Goal: Information Seeking & Learning: Learn about a topic

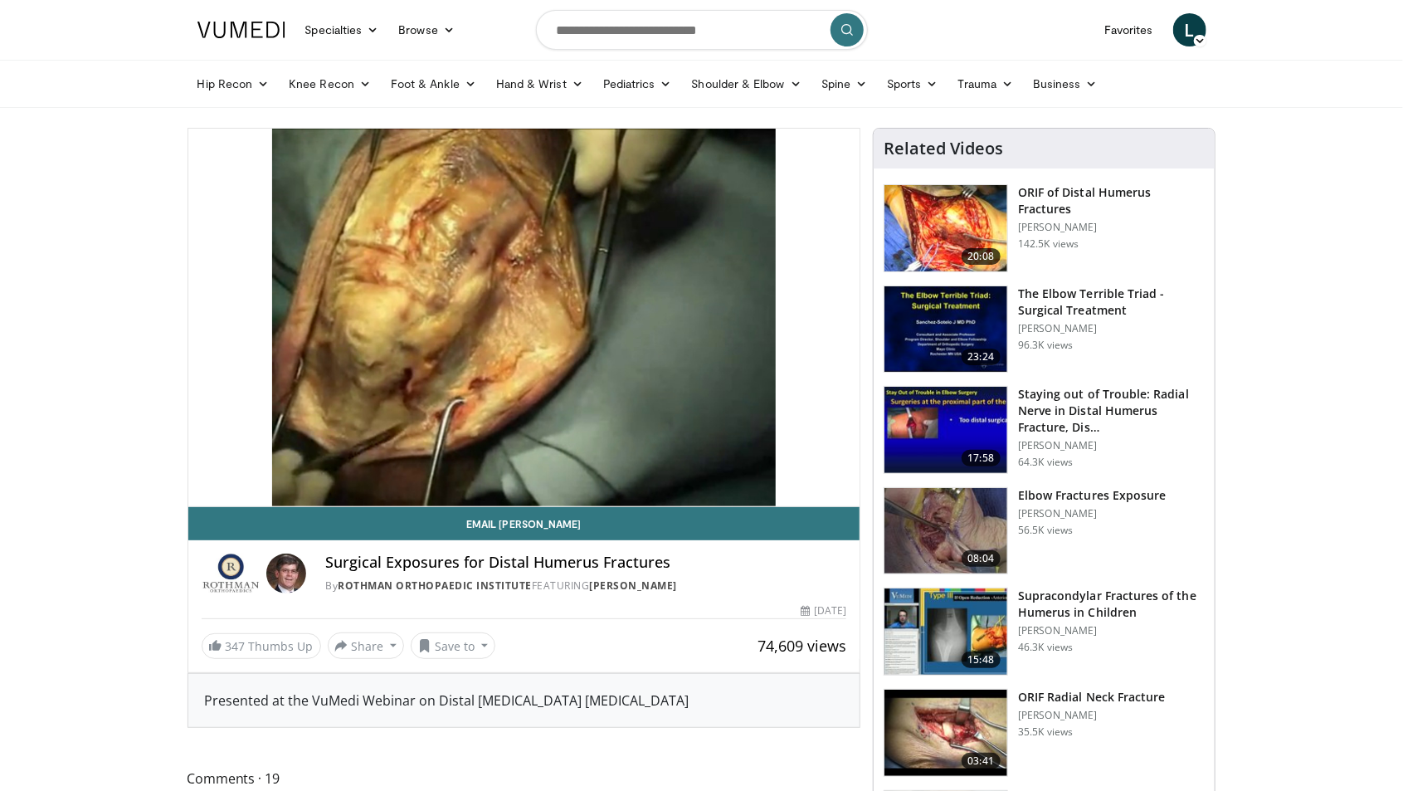
click at [558, 343] on div "10 seconds Tap to unmute" at bounding box center [524, 318] width 672 height 378
click at [957, 235] on img at bounding box center [946, 228] width 123 height 86
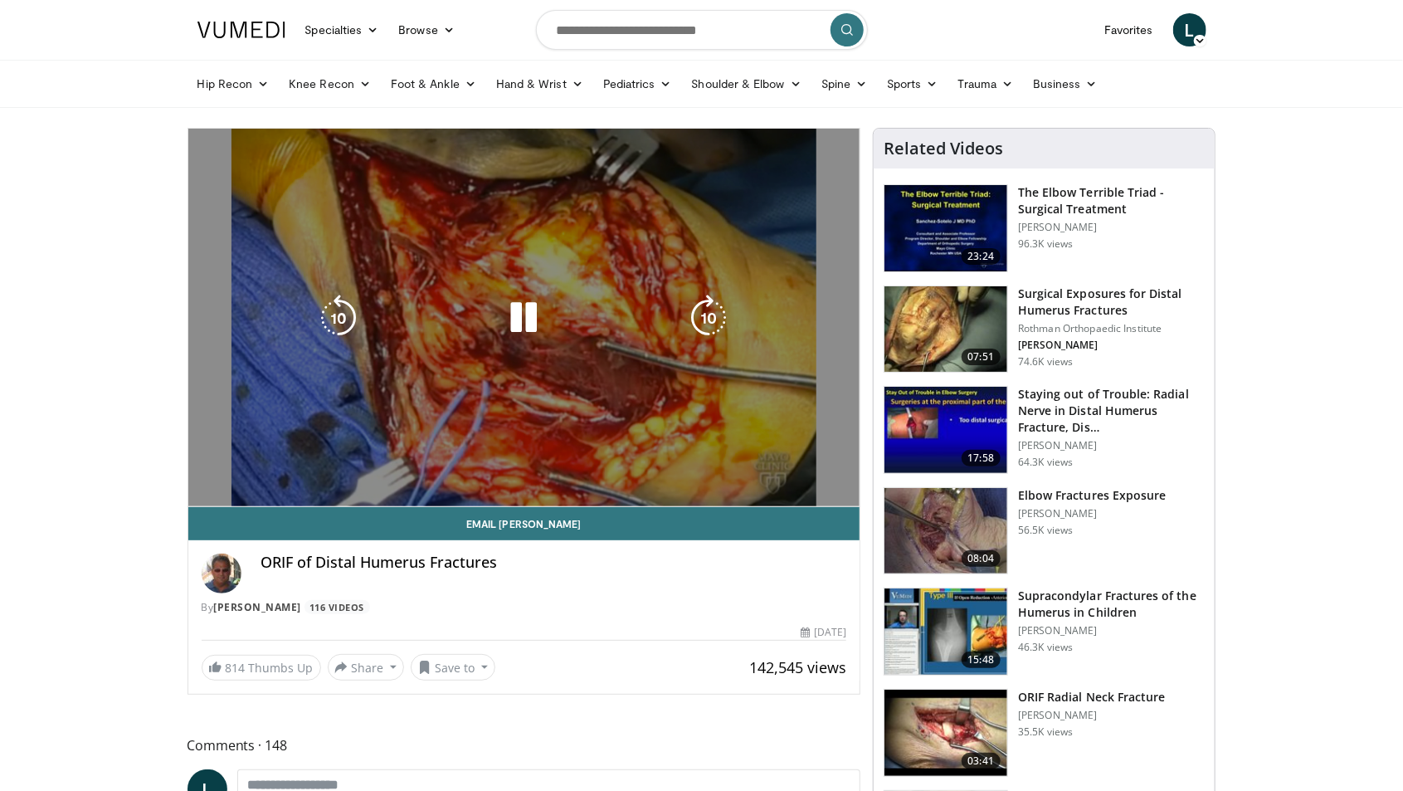
click at [473, 327] on div "Video Player" at bounding box center [523, 317] width 403 height 33
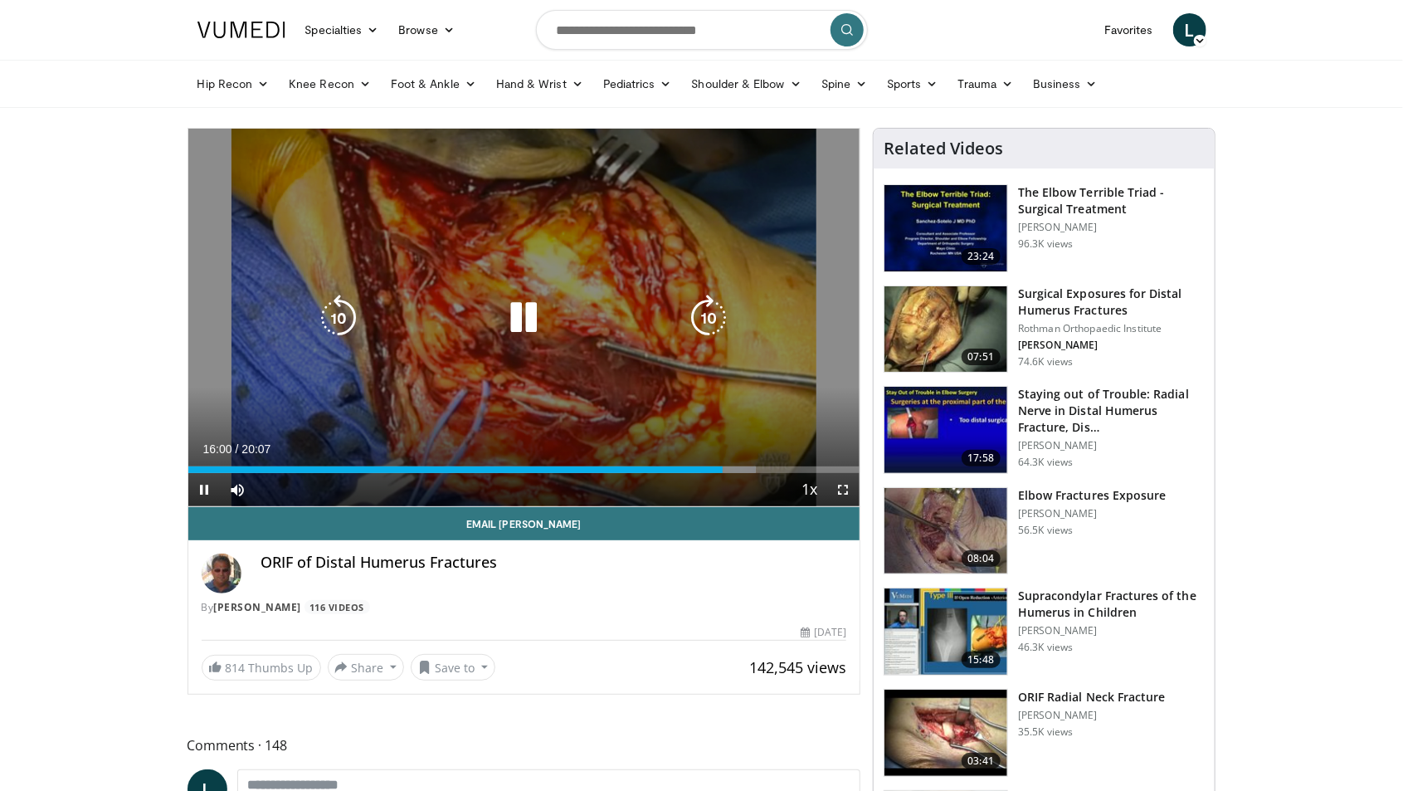
click at [537, 326] on icon "Video Player" at bounding box center [523, 318] width 46 height 46
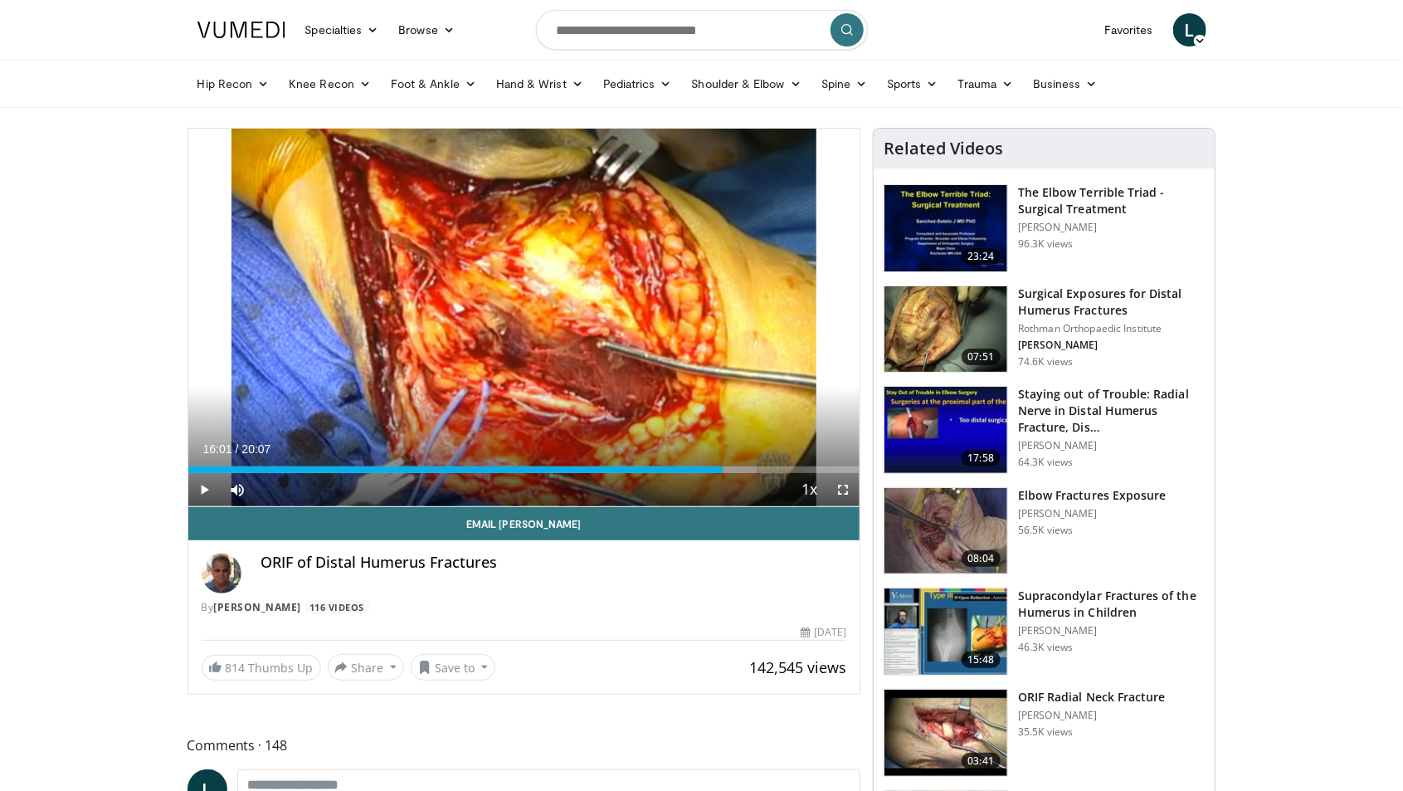
click at [558, 286] on div "10 seconds Tap to unmute" at bounding box center [524, 318] width 672 height 378
click at [524, 348] on div "10 seconds Tap to unmute" at bounding box center [524, 318] width 672 height 378
click at [553, 308] on div "10 seconds Tap to unmute" at bounding box center [524, 318] width 672 height 378
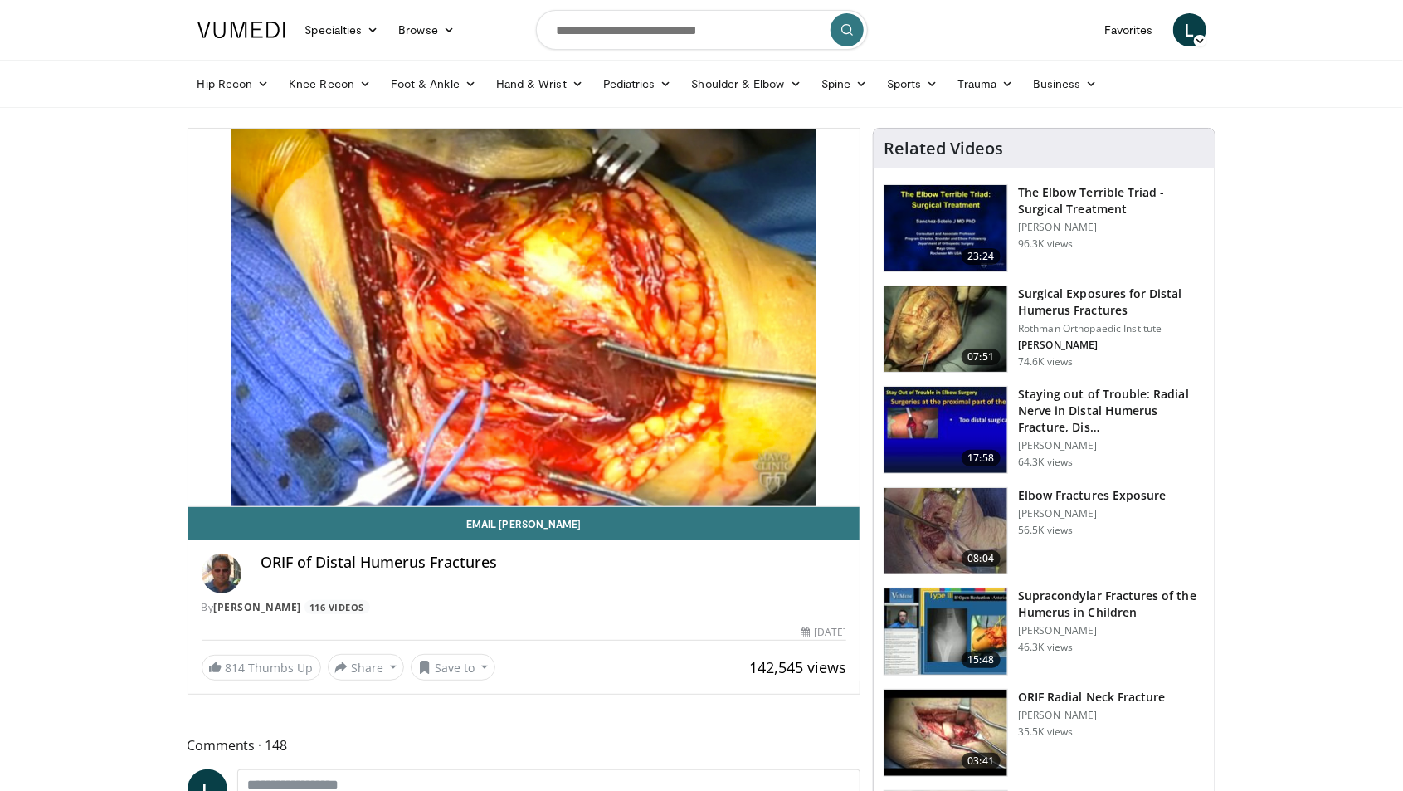
click at [422, 348] on div "10 seconds Tap to unmute" at bounding box center [524, 318] width 672 height 378
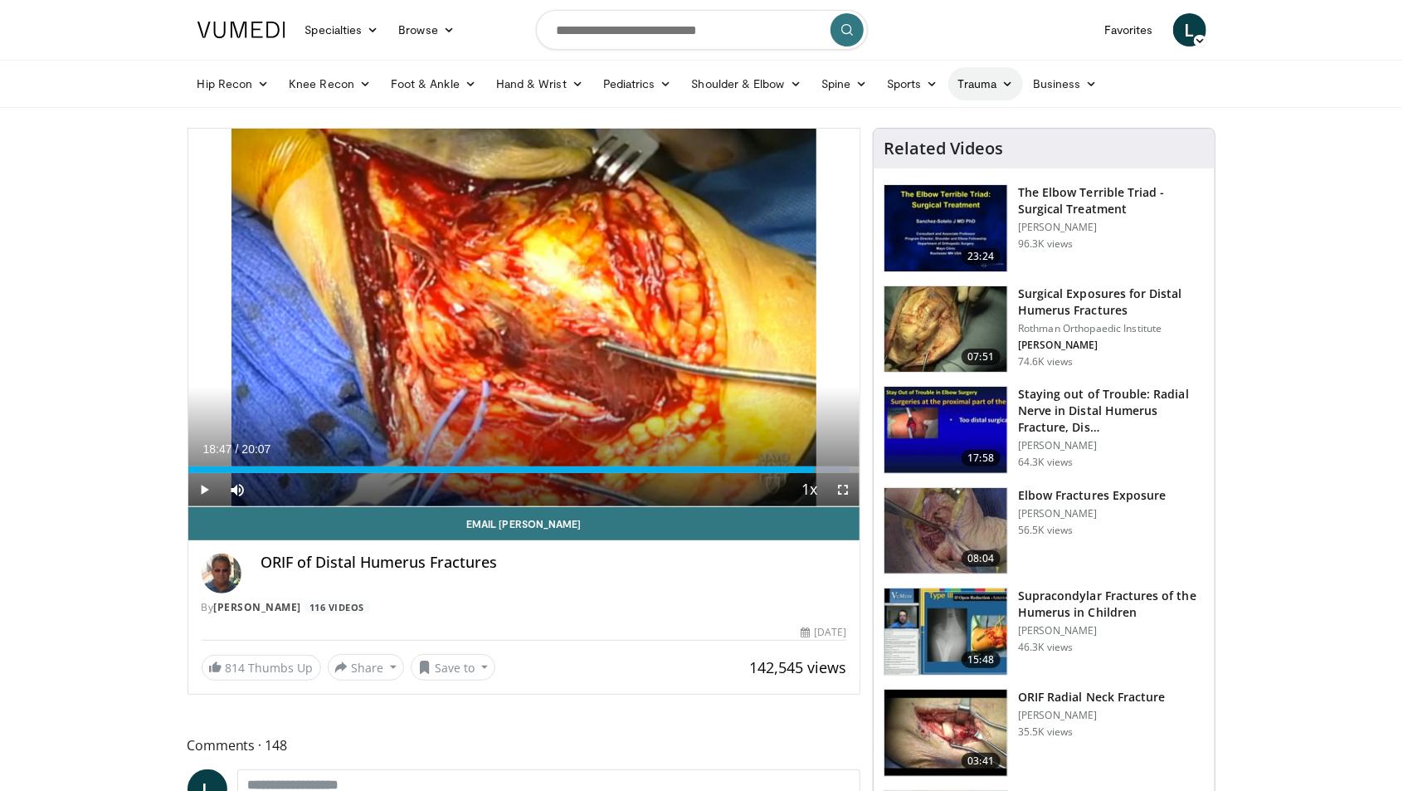
click at [993, 76] on link "Trauma" at bounding box center [986, 83] width 76 height 33
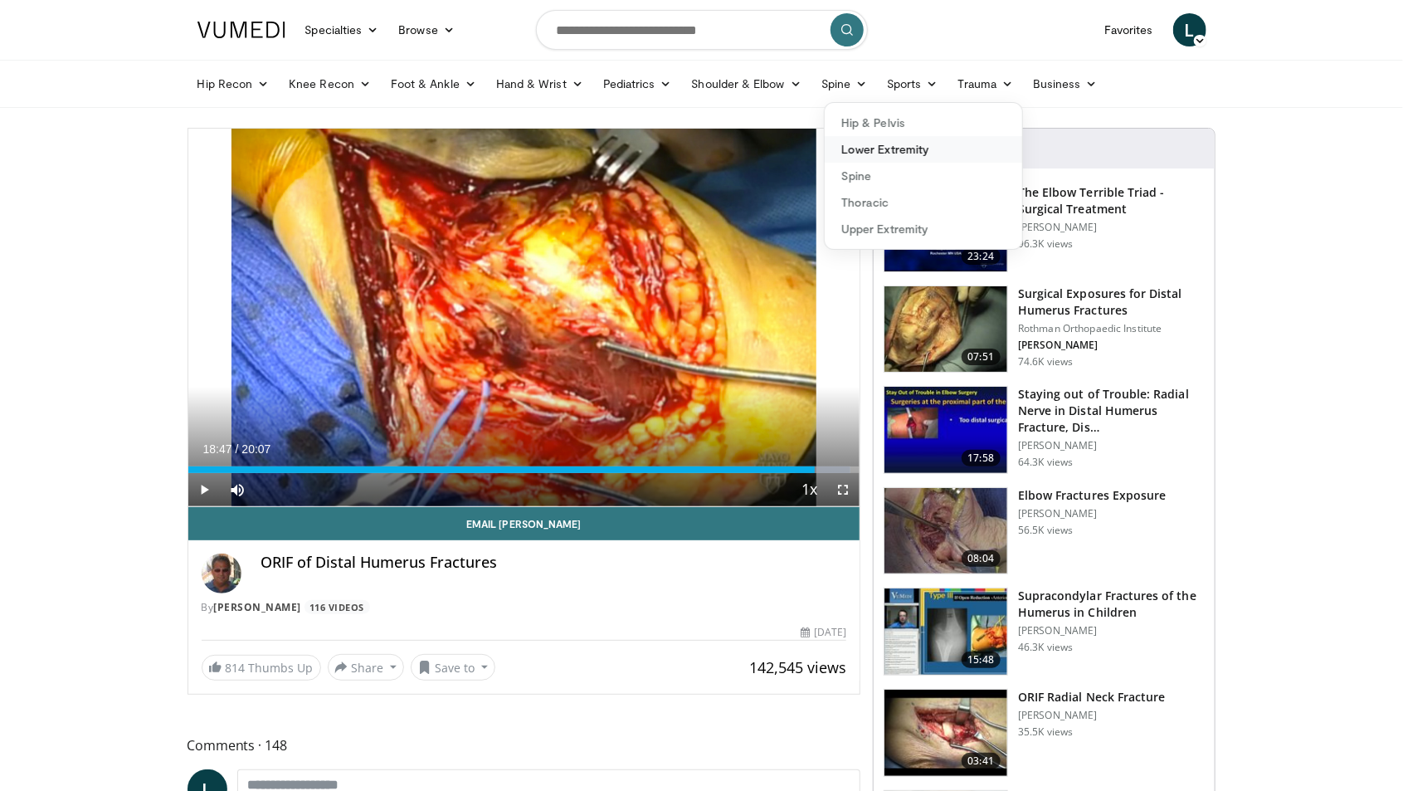
click at [931, 151] on link "Lower Extremity" at bounding box center [923, 149] width 197 height 27
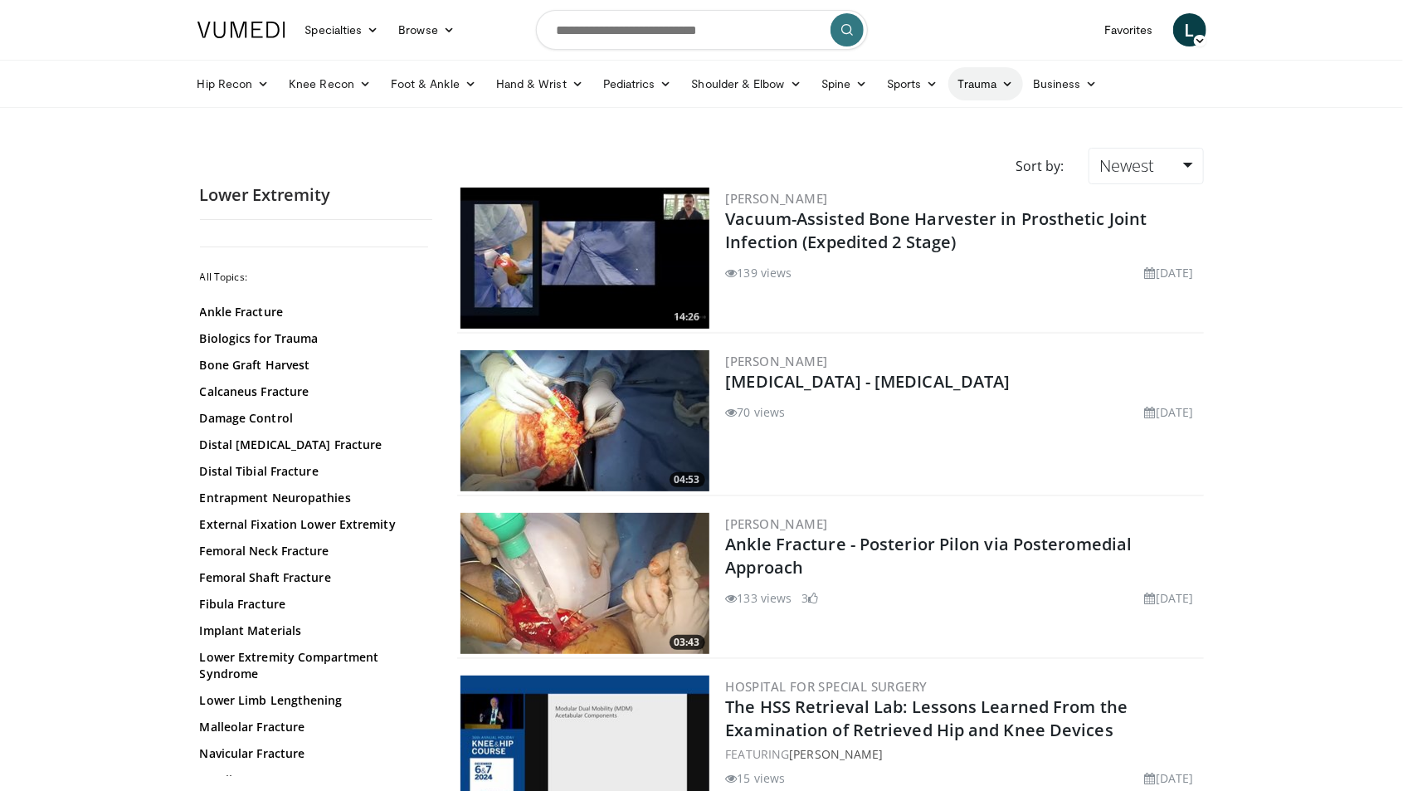
click at [998, 95] on link "Trauma" at bounding box center [986, 83] width 76 height 33
click at [918, 240] on link "Upper Extremity" at bounding box center [923, 229] width 197 height 27
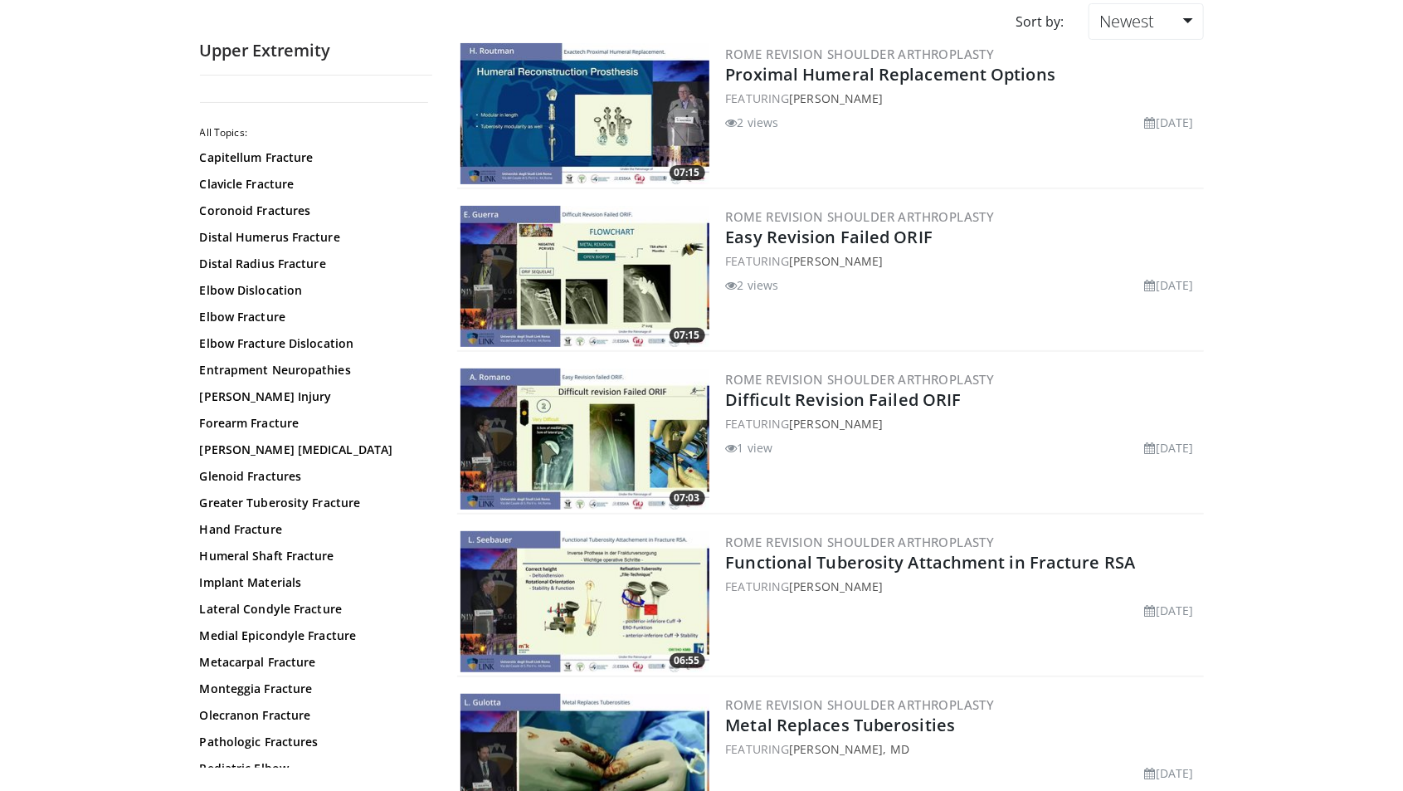
scroll to position [146, 0]
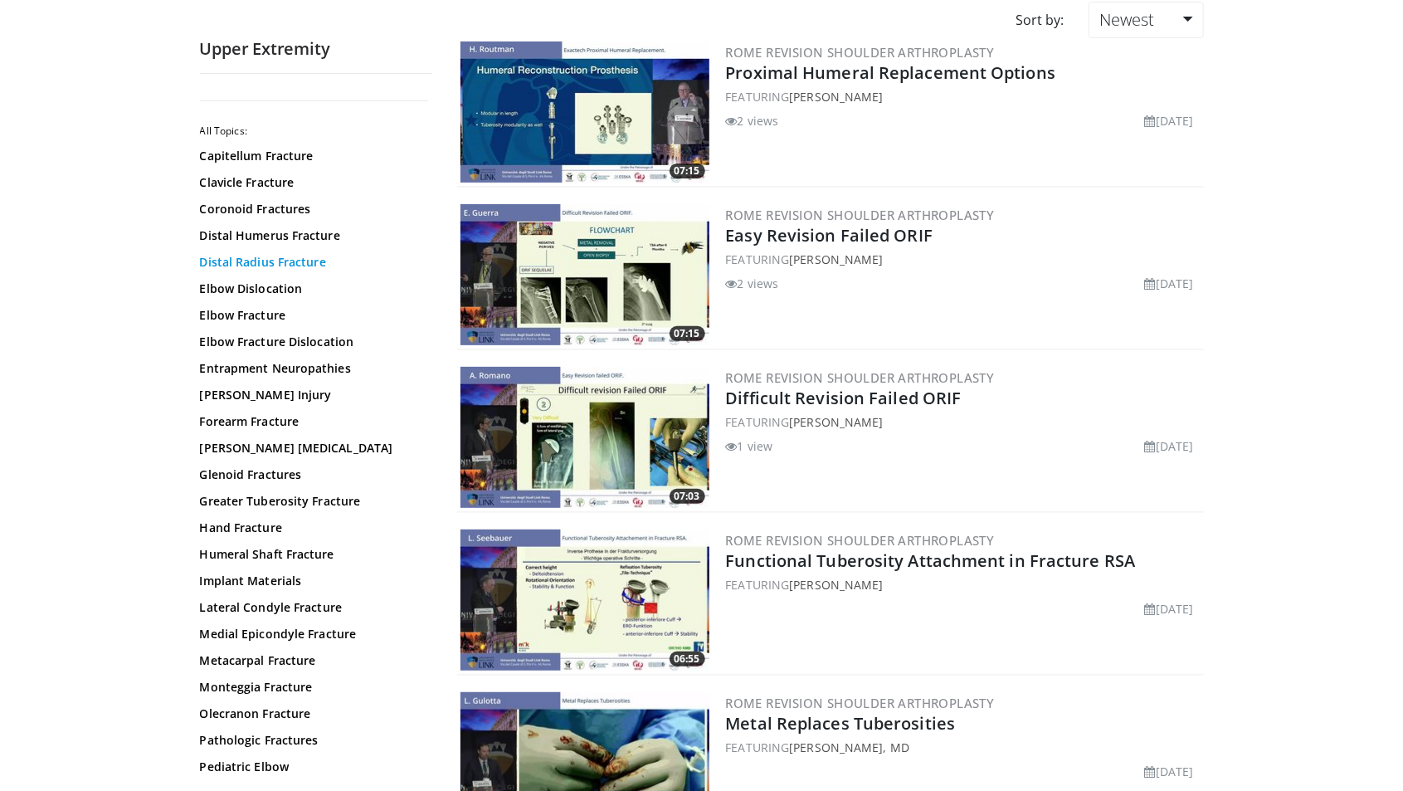
click at [319, 255] on link "Distal Radius Fracture" at bounding box center [312, 262] width 224 height 17
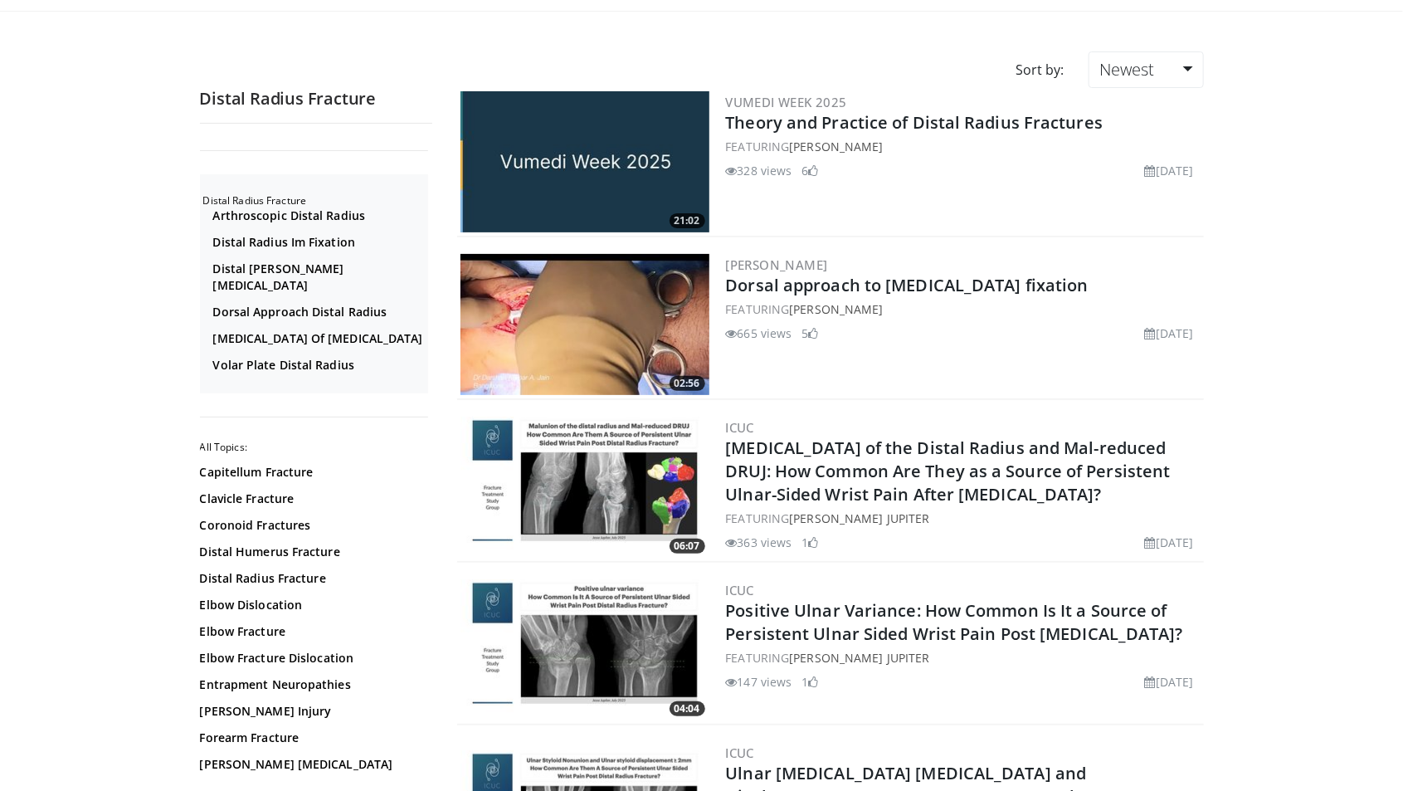
scroll to position [84, 0]
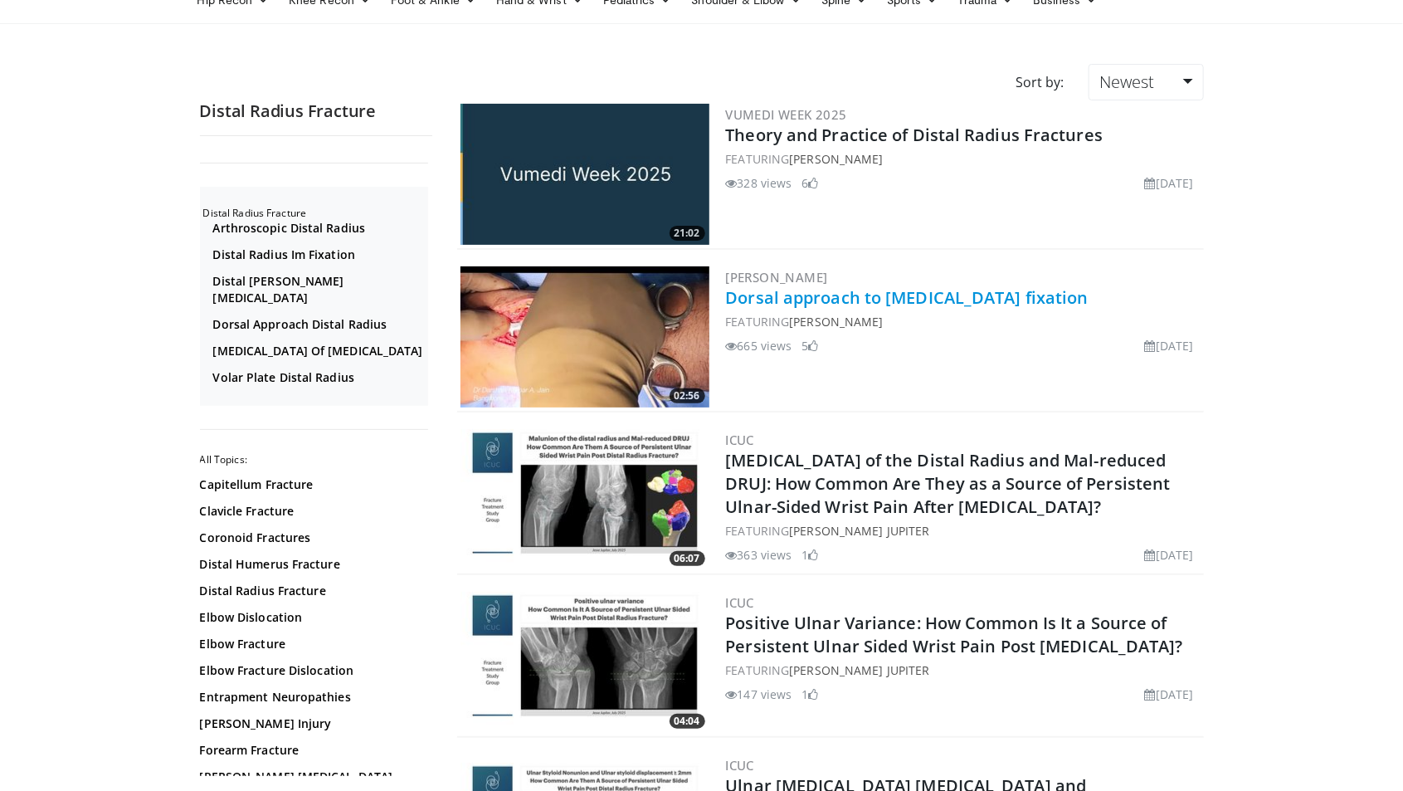
click at [1027, 296] on link "Dorsal approach to distal radius fracture fixation" at bounding box center [907, 297] width 363 height 22
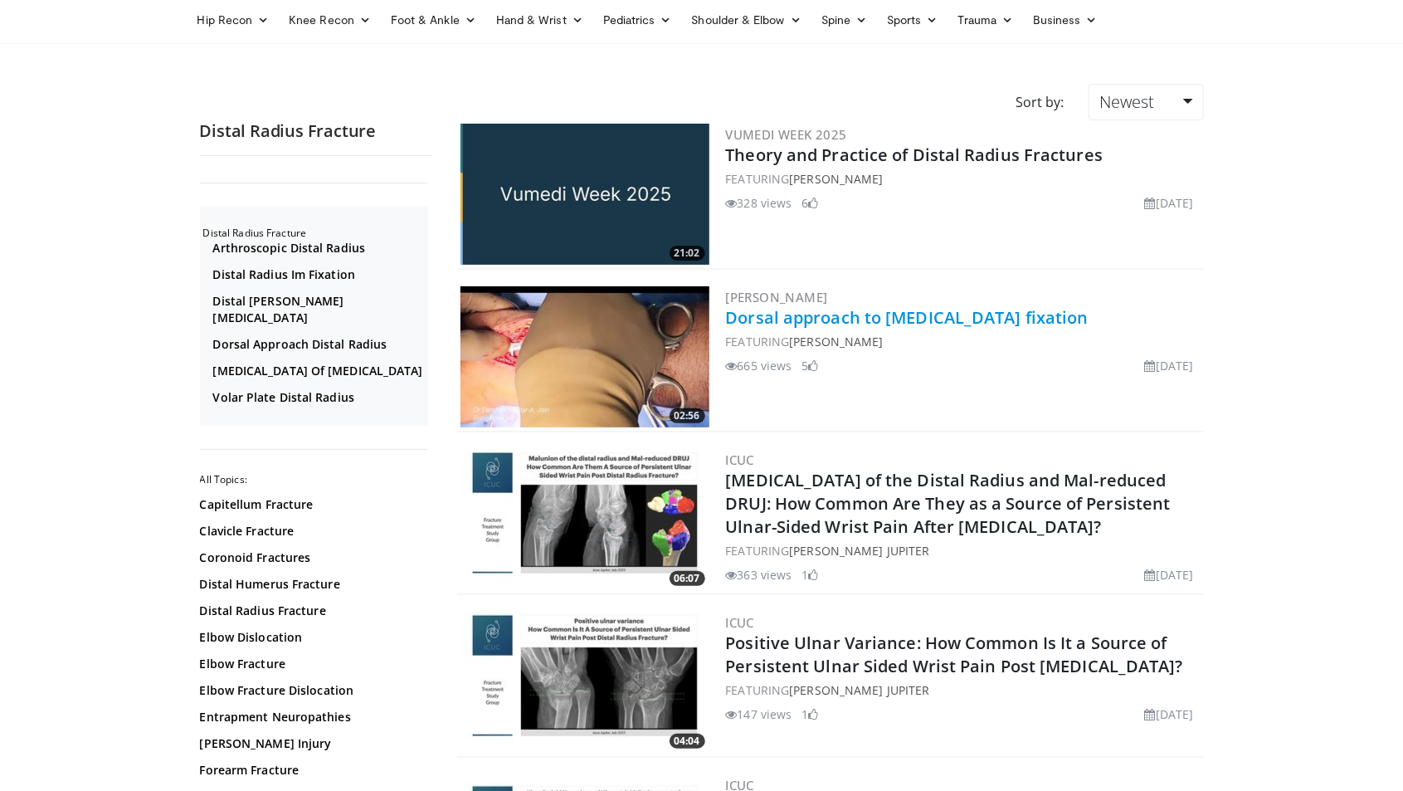
scroll to position [0, 0]
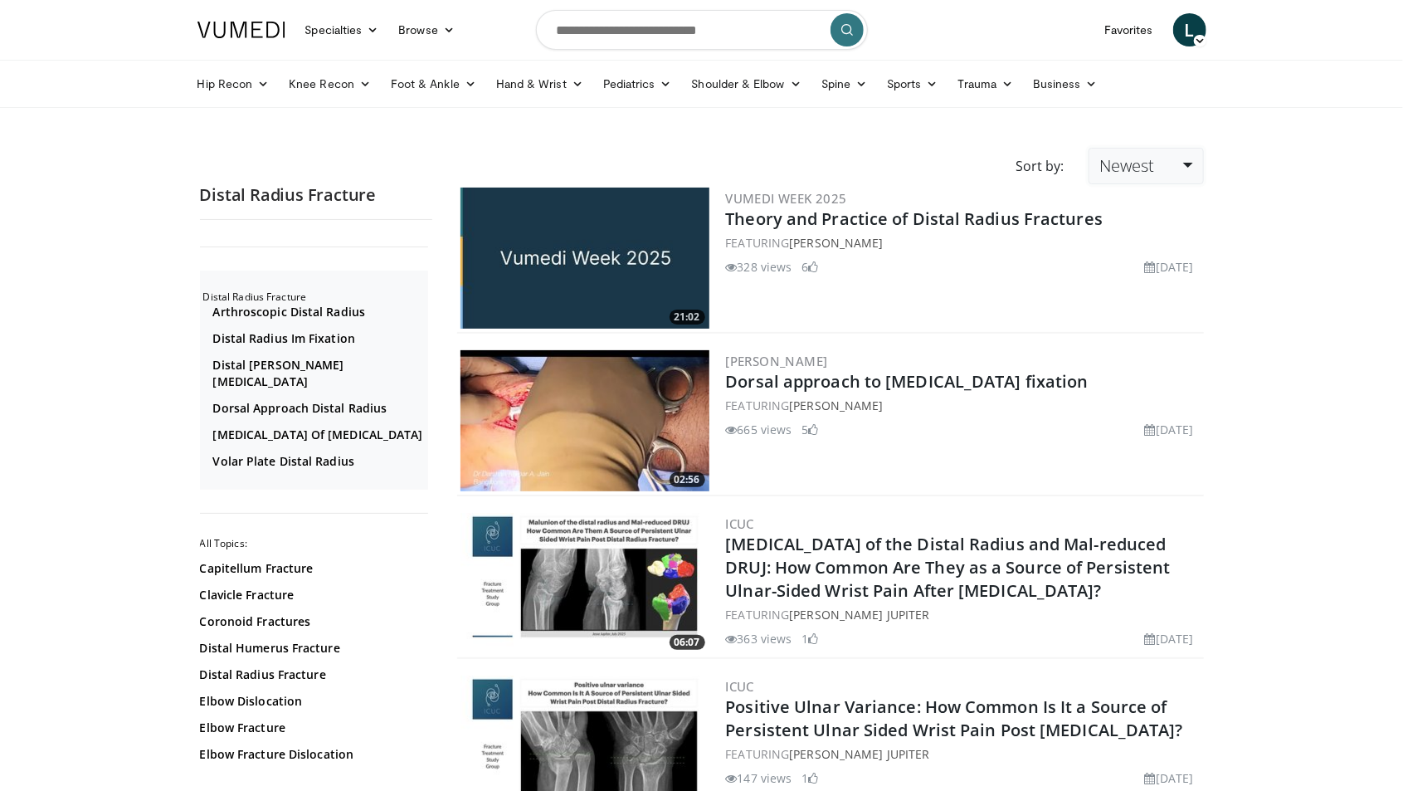
click at [1178, 163] on link "Newest" at bounding box center [1146, 166] width 115 height 37
click at [1182, 236] on link "Thumbs Up" at bounding box center [1154, 232] width 131 height 27
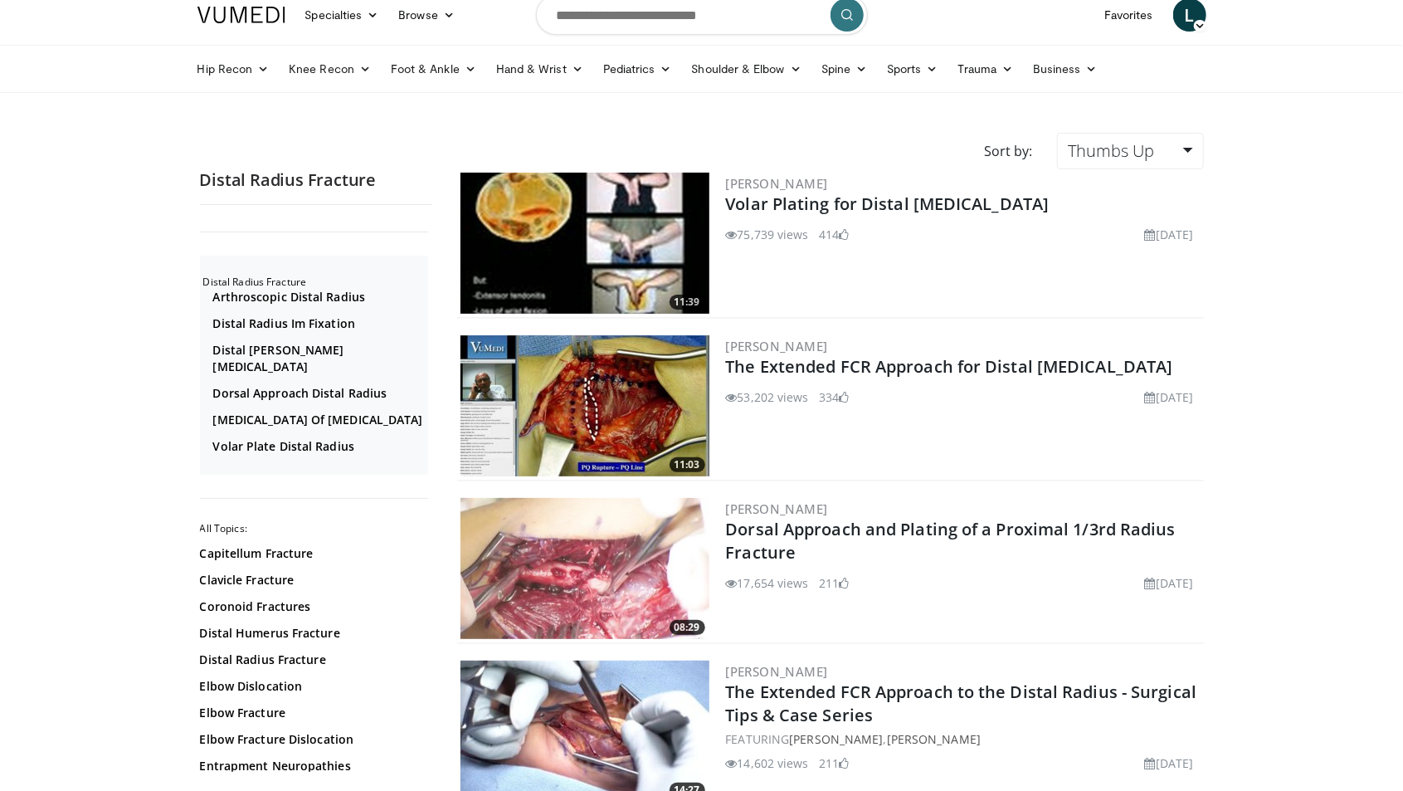
scroll to position [17, 0]
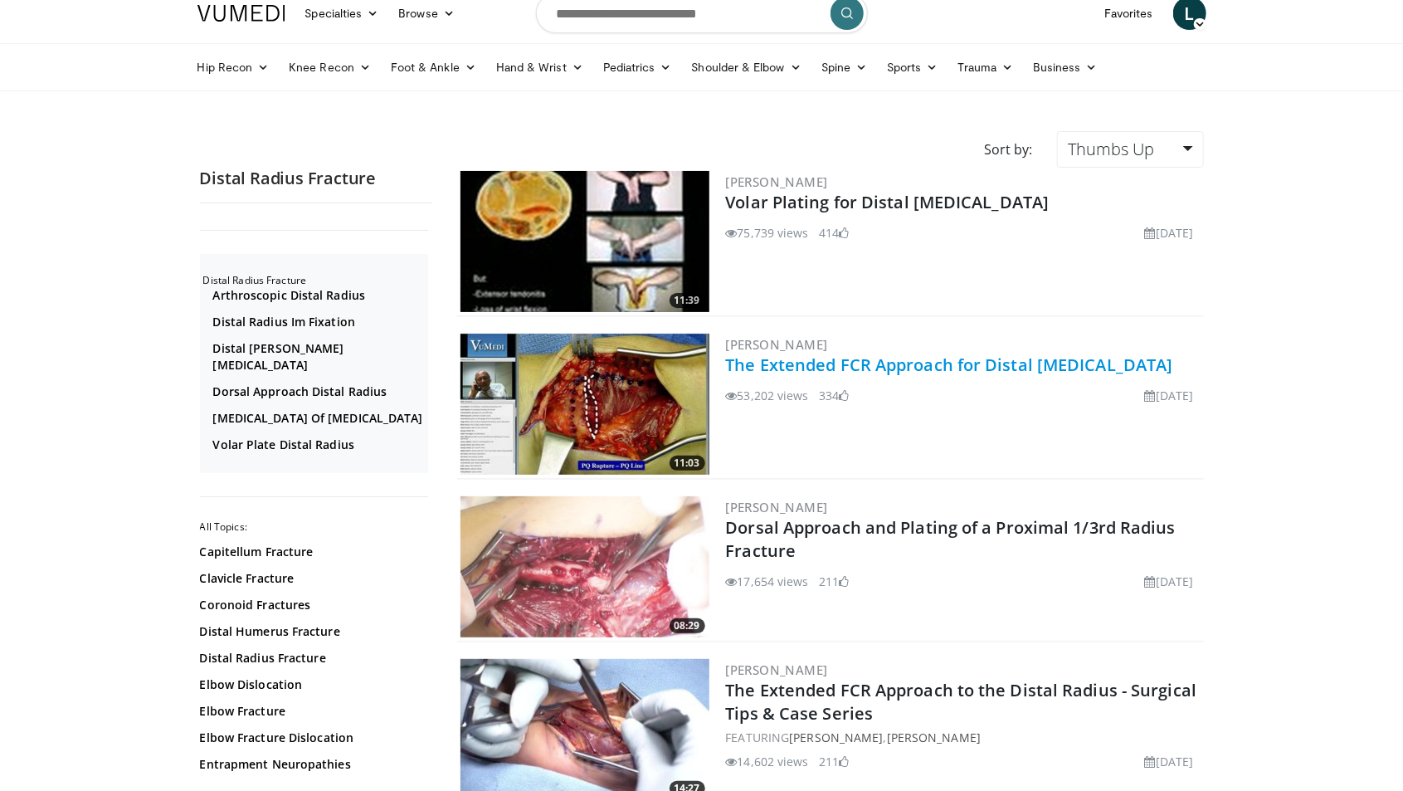
click at [1073, 358] on link "The Extended FCR Approach for Distal [MEDICAL_DATA]" at bounding box center [949, 364] width 447 height 22
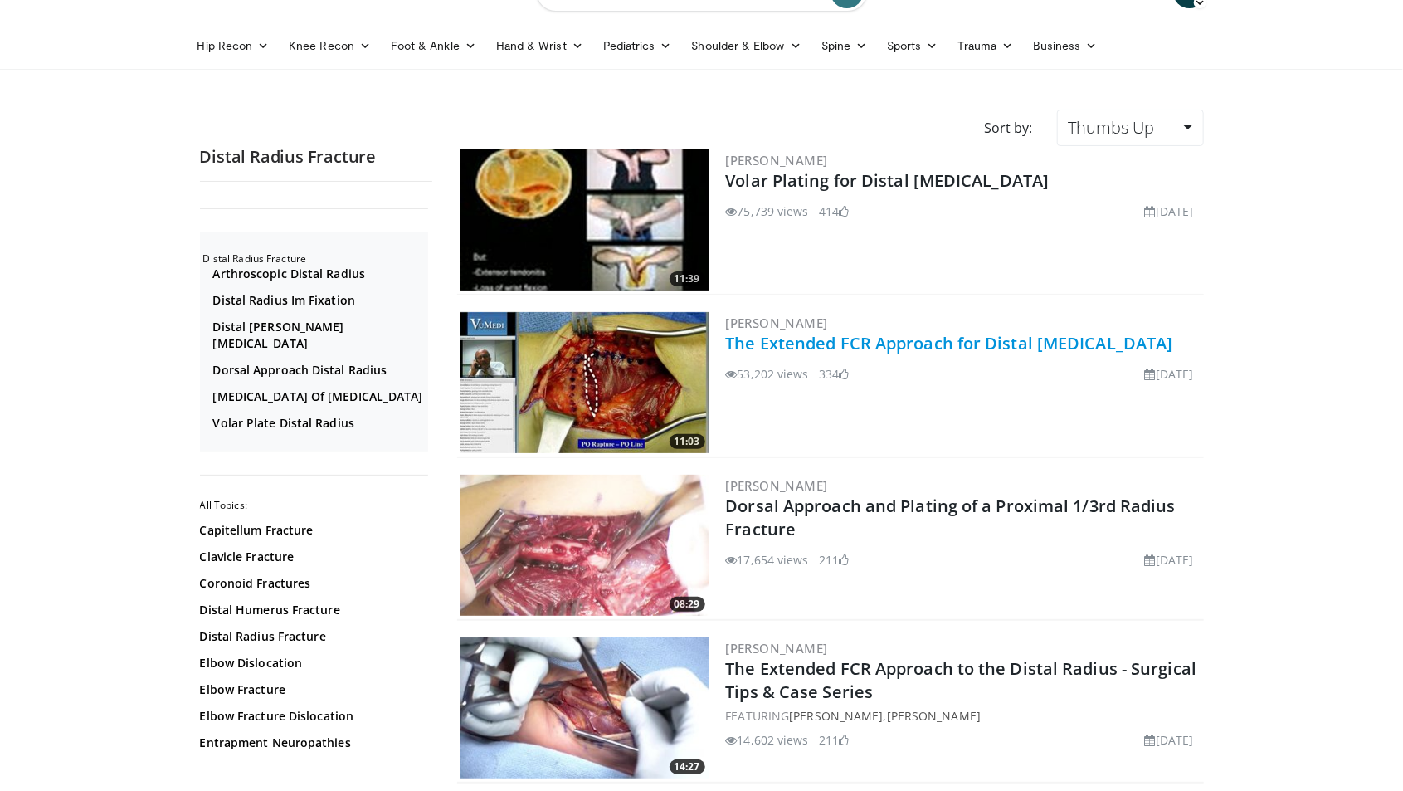
scroll to position [70, 0]
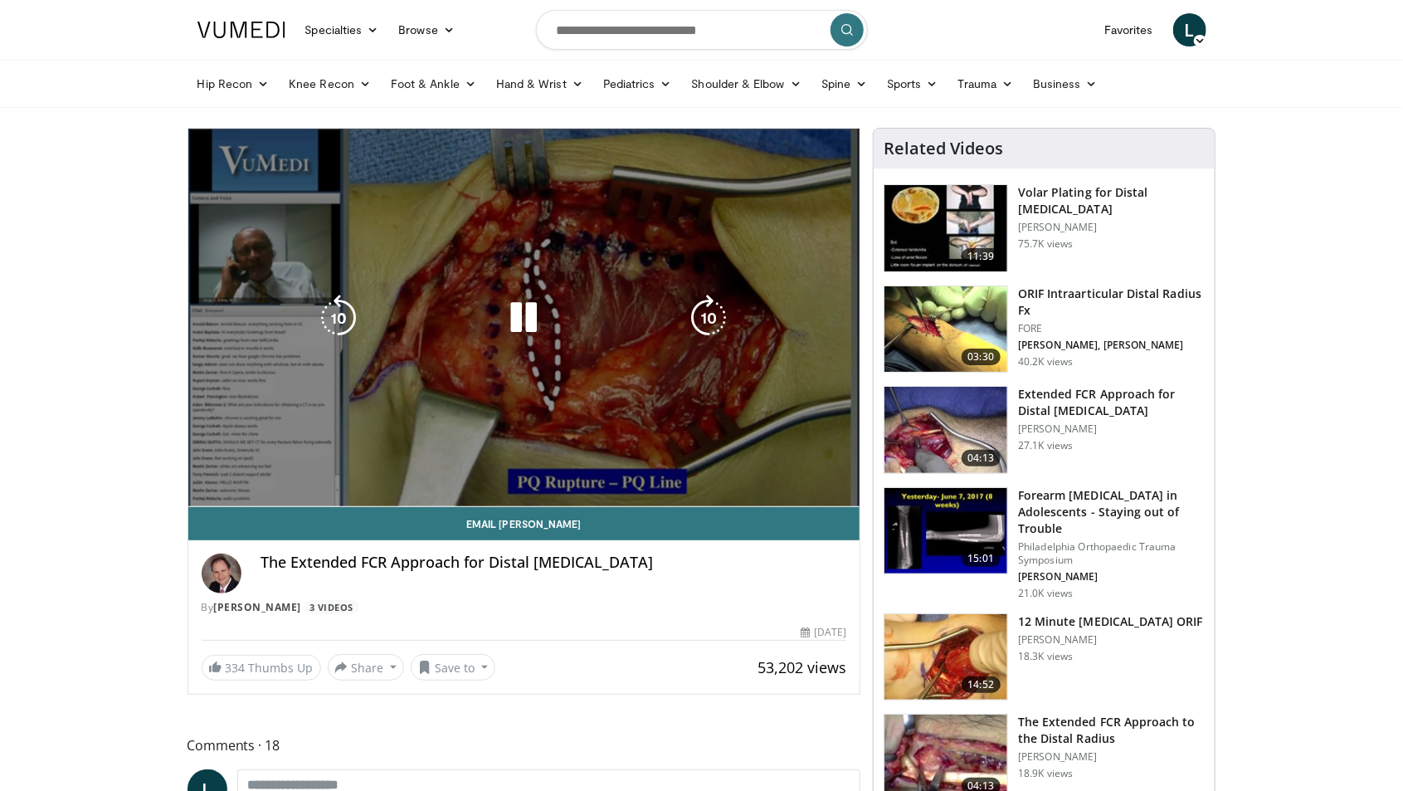
click at [551, 384] on div "10 seconds Tap to unmute" at bounding box center [524, 318] width 672 height 378
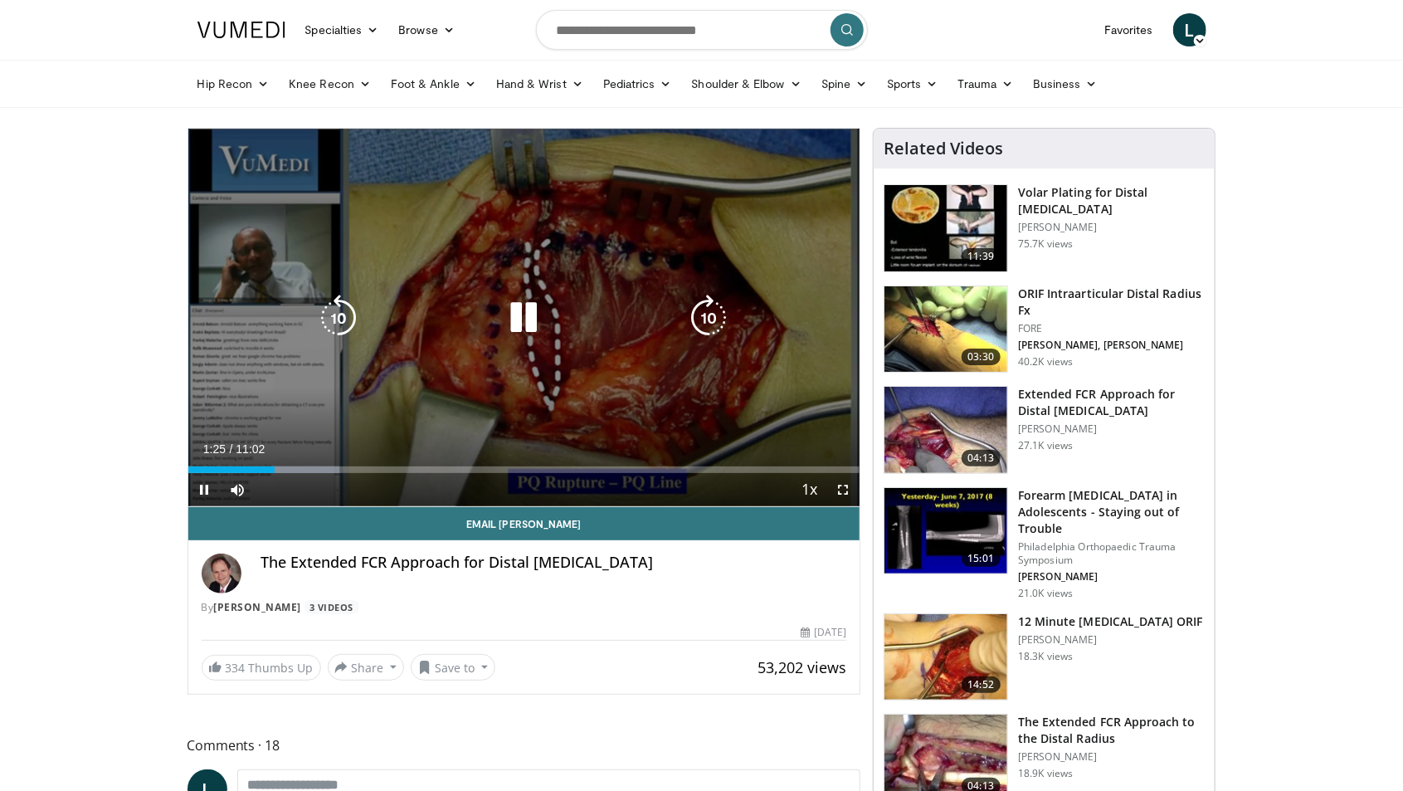
click at [521, 322] on icon "Video Player" at bounding box center [523, 318] width 46 height 46
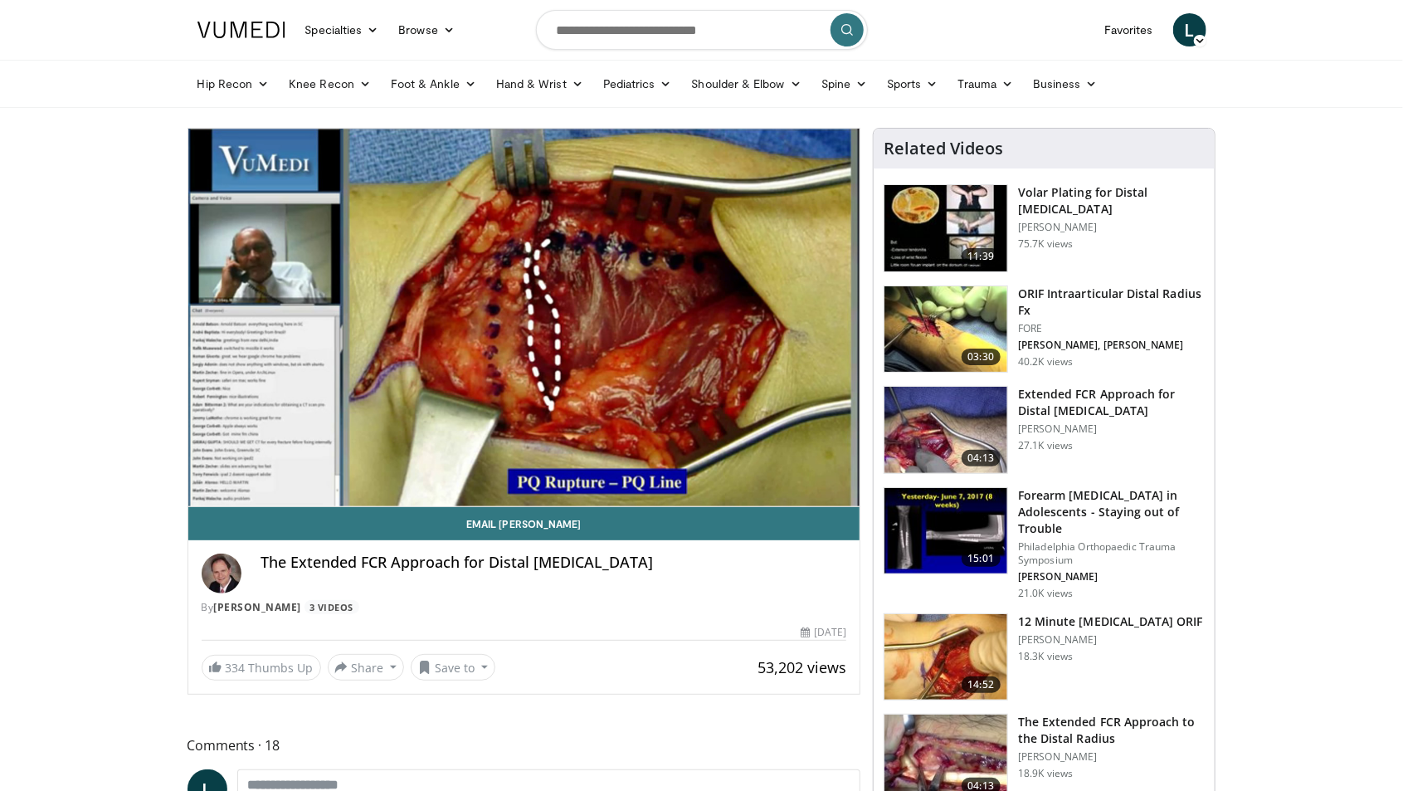
click at [554, 358] on div "10 seconds Tap to unmute" at bounding box center [524, 318] width 672 height 378
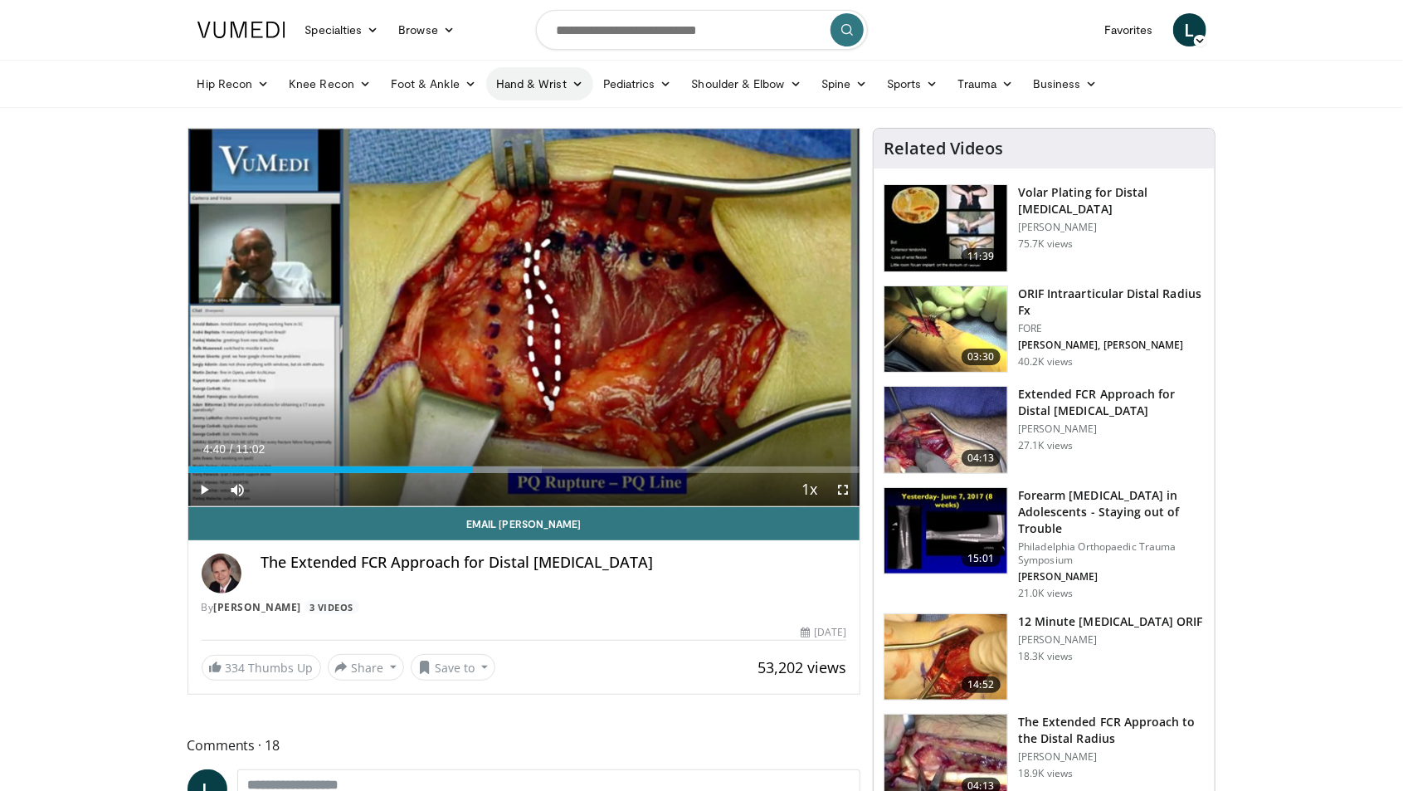
click at [552, 88] on link "Hand & Wrist" at bounding box center [539, 83] width 107 height 33
click at [535, 119] on link "Hand" at bounding box center [585, 123] width 197 height 27
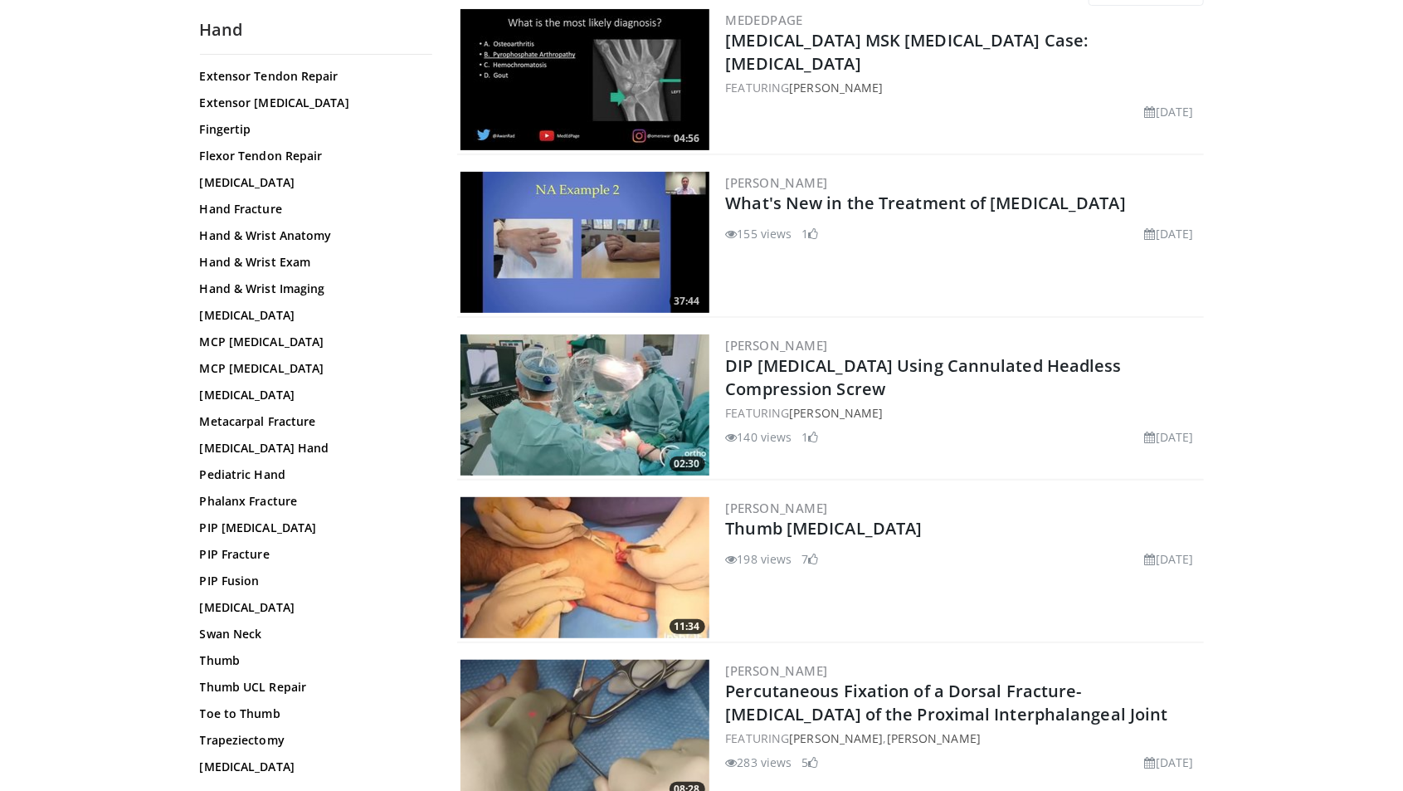
scroll to position [180, 0]
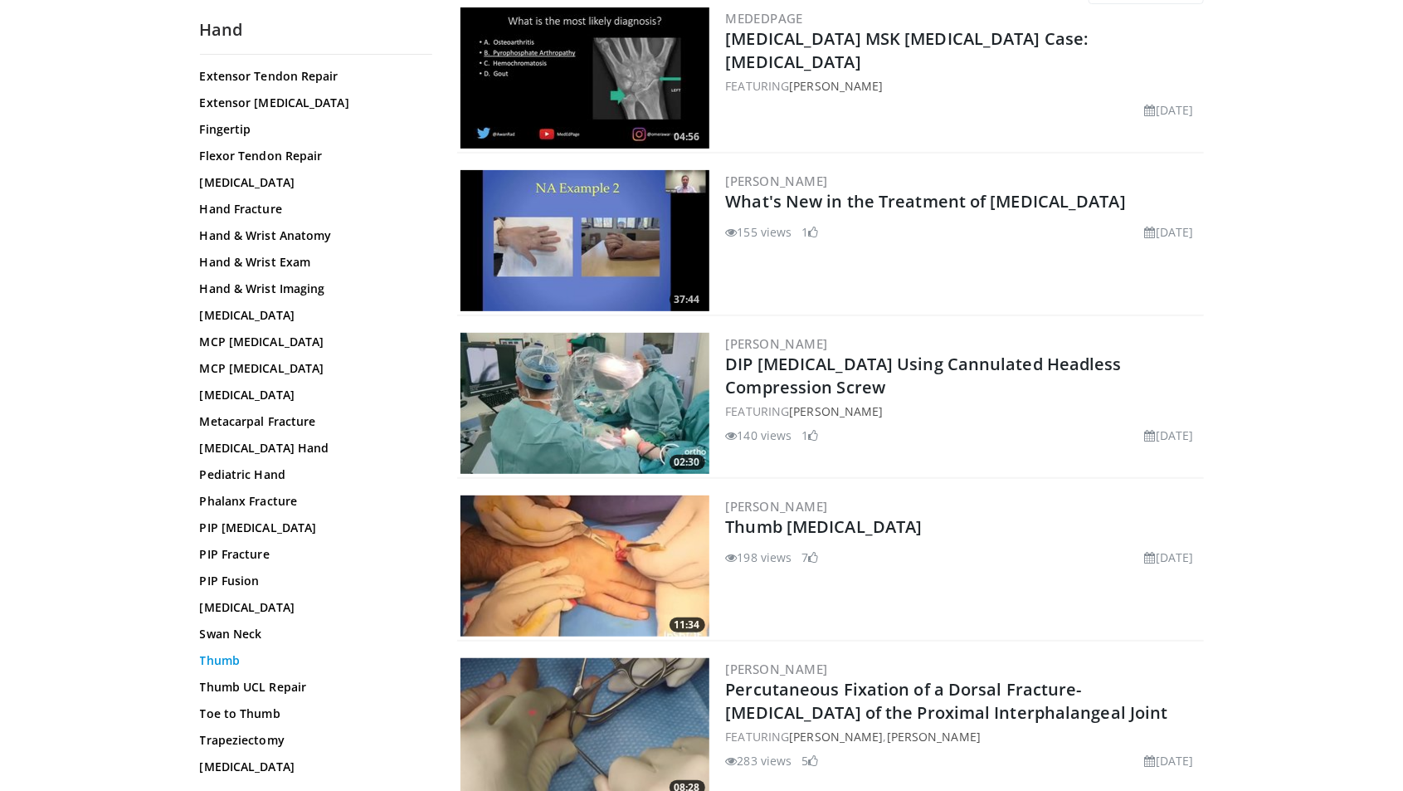
click at [236, 658] on link "Thumb" at bounding box center [312, 660] width 224 height 17
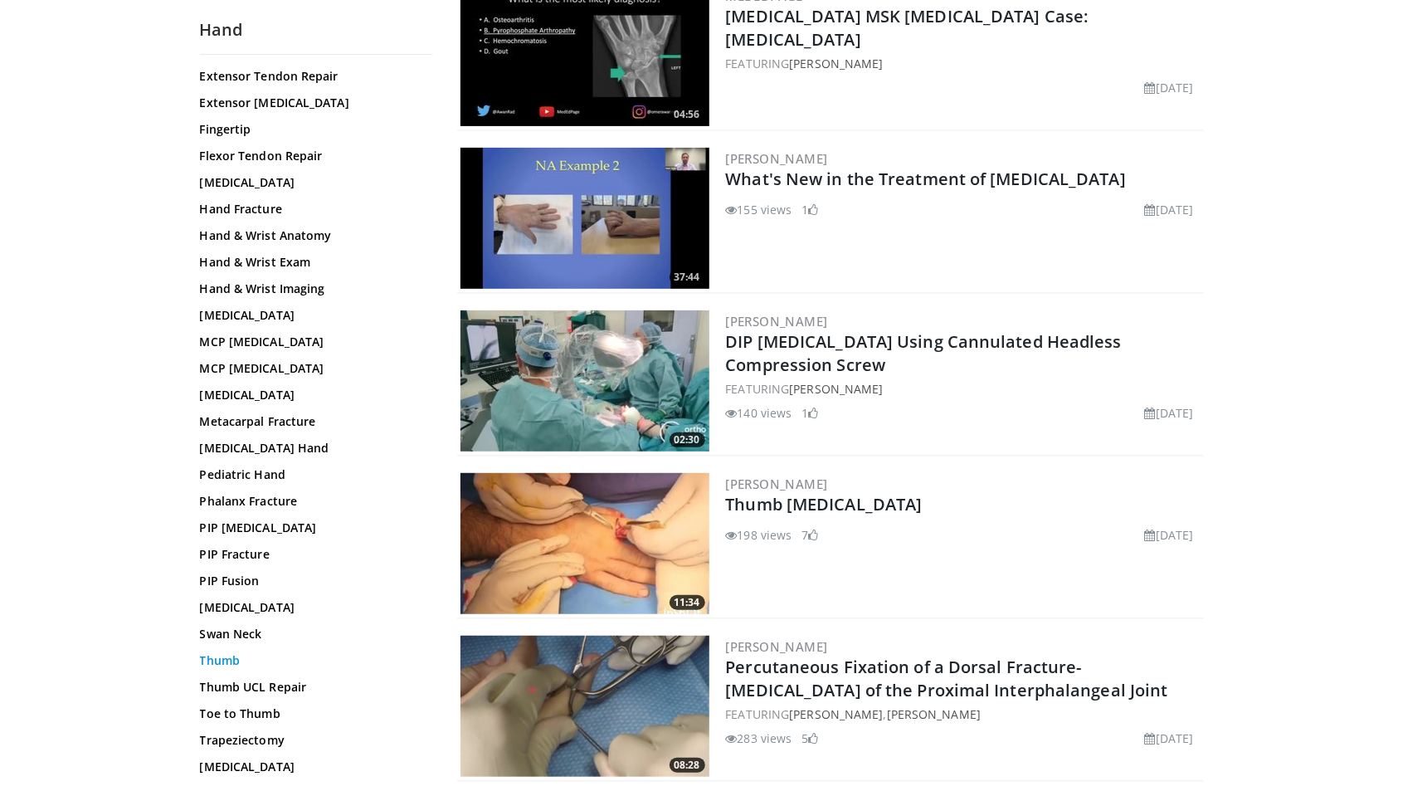
scroll to position [233, 0]
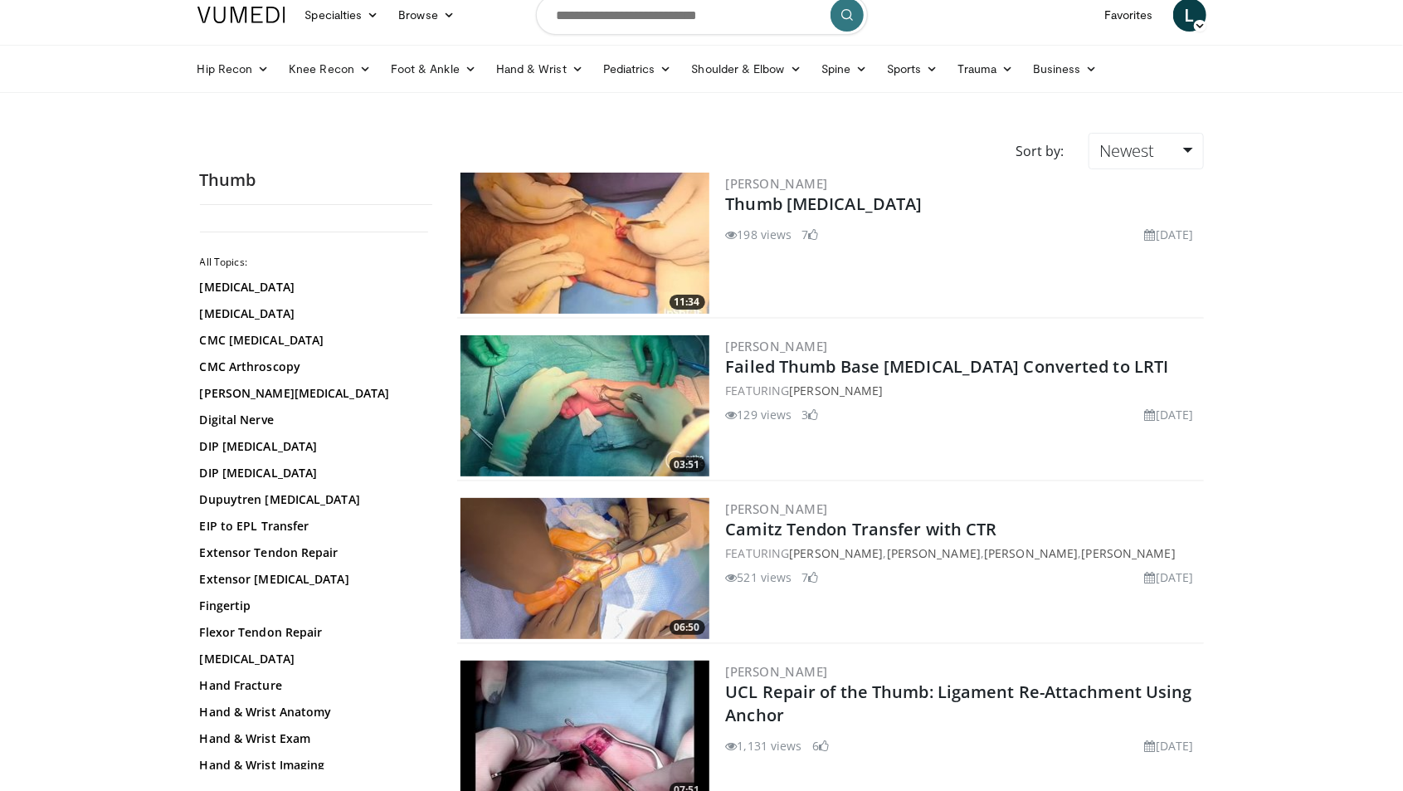
scroll to position [27, 0]
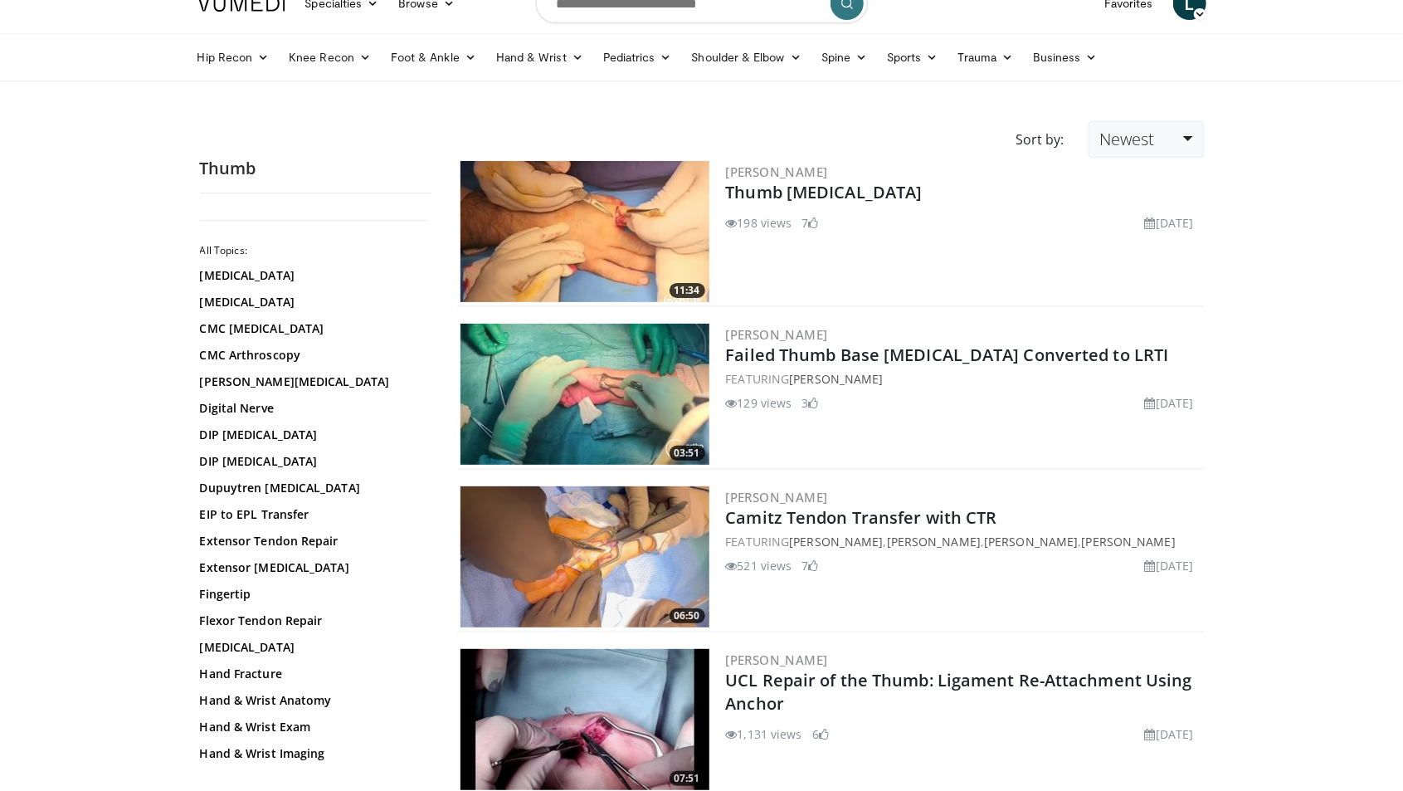
click at [1166, 133] on link "Newest" at bounding box center [1146, 139] width 115 height 37
click at [1183, 212] on link "Thumbs Up" at bounding box center [1154, 205] width 131 height 27
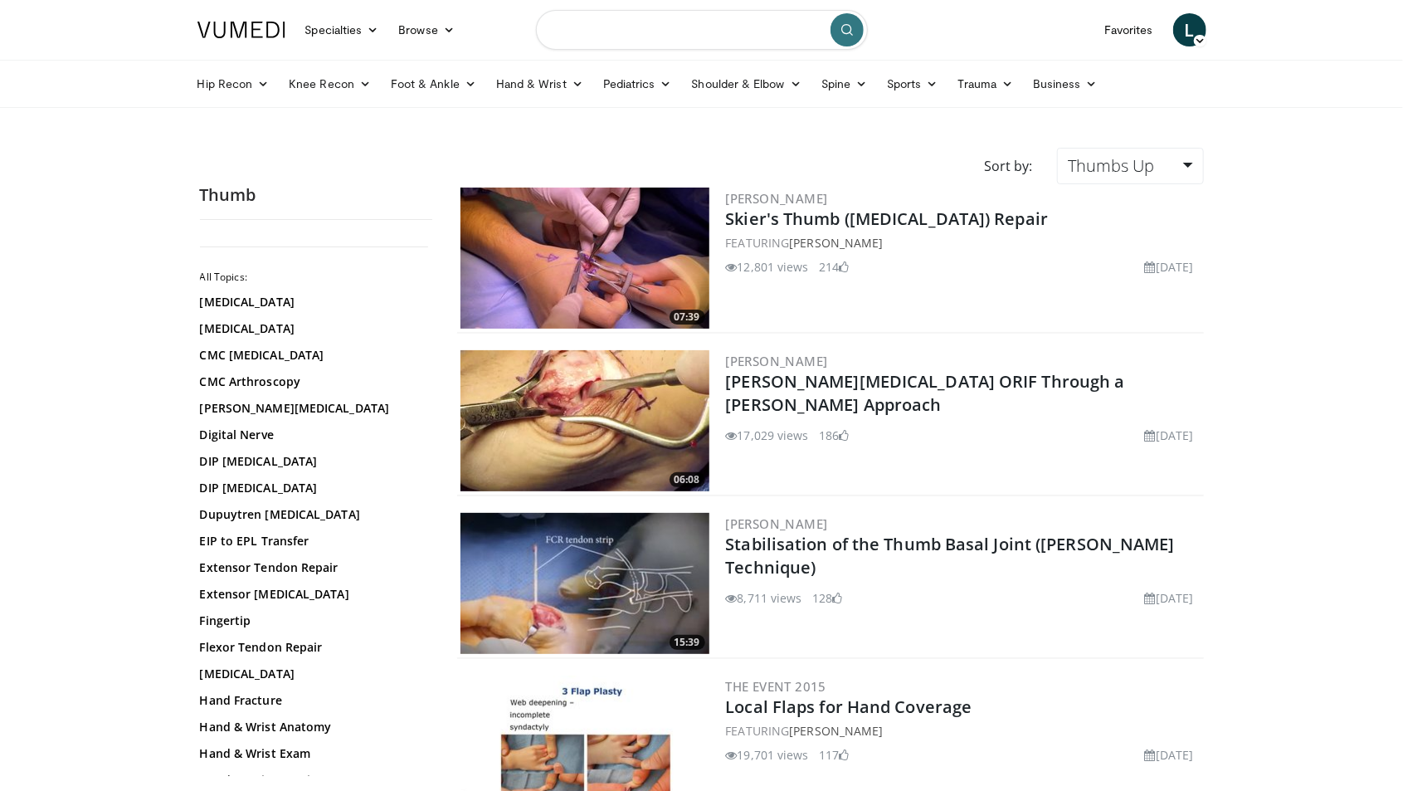
click at [725, 34] on input "Search topics, interventions" at bounding box center [702, 30] width 332 height 40
type input "**********"
